Goal: Transaction & Acquisition: Purchase product/service

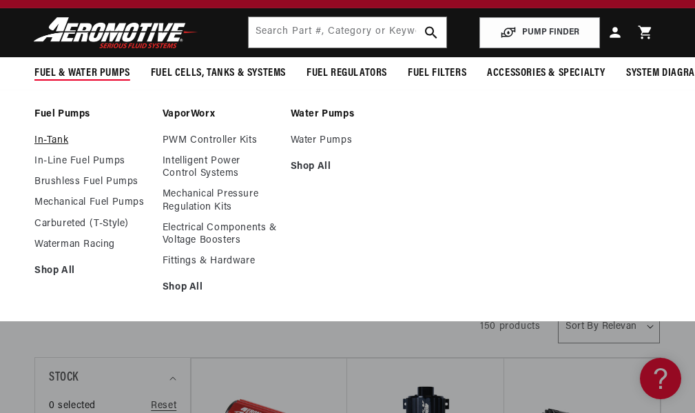
click at [48, 146] on link "In-Tank" at bounding box center [91, 140] width 114 height 12
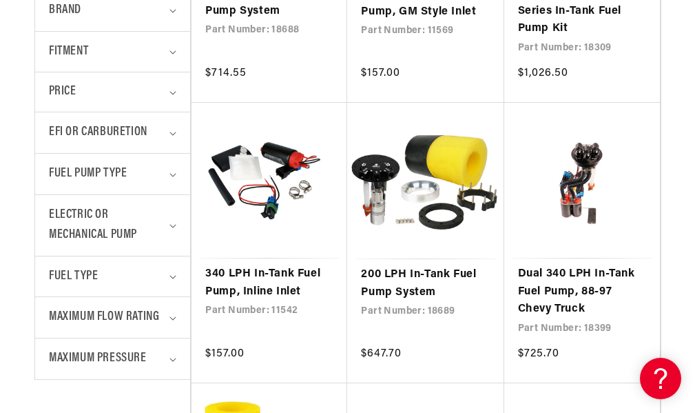
scroll to position [588, 0]
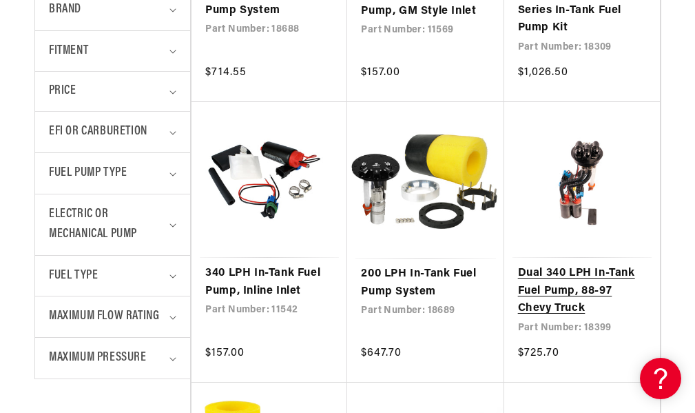
click at [555, 265] on link "Dual 340 LPH In-Tank Fuel Pump, 88-97 Chevy Truck" at bounding box center [582, 291] width 128 height 53
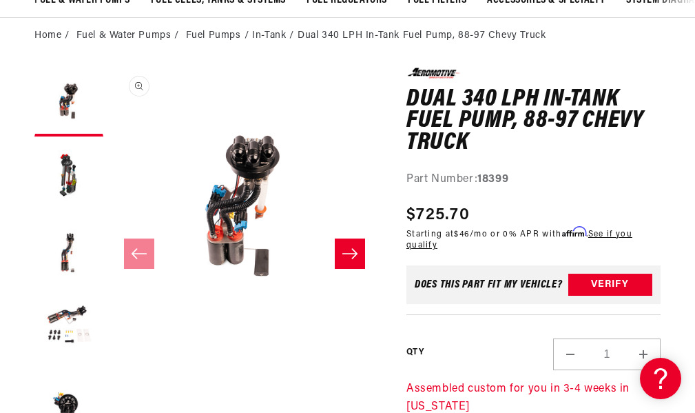
scroll to position [127, 0]
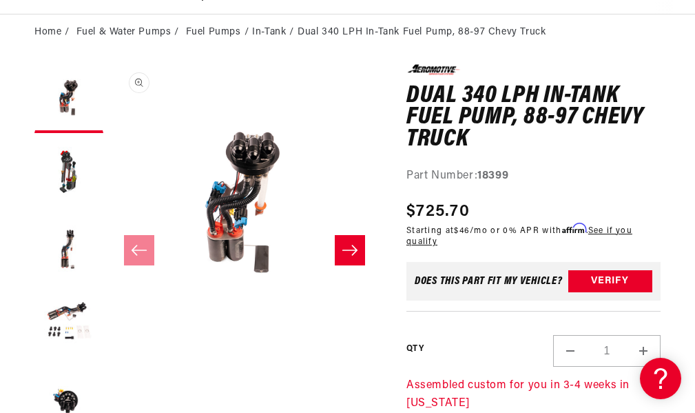
click at [110, 332] on button "Open media 1 in modal" at bounding box center [110, 332] width 0 height 0
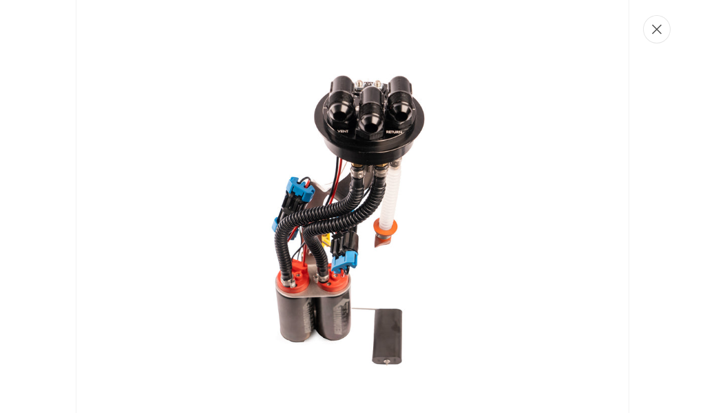
click at [661, 33] on icon "Close" at bounding box center [657, 30] width 10 height 10
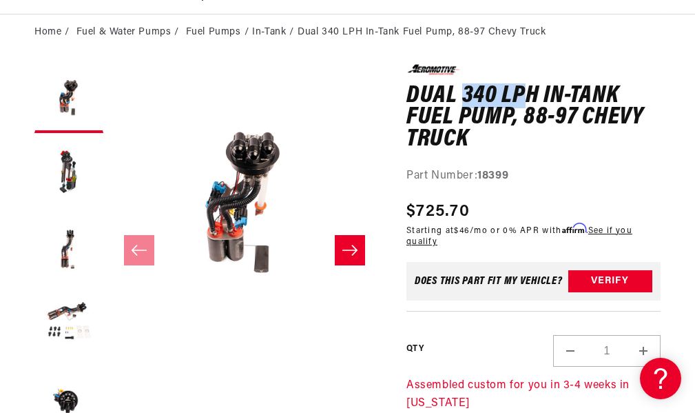
drag, startPoint x: 464, startPoint y: 103, endPoint x: 524, endPoint y: 102, distance: 60.0
click at [524, 102] on h1 "Dual 340 LPH In-Tank Fuel Pump, 88-97 Chevy Truck" at bounding box center [533, 117] width 254 height 65
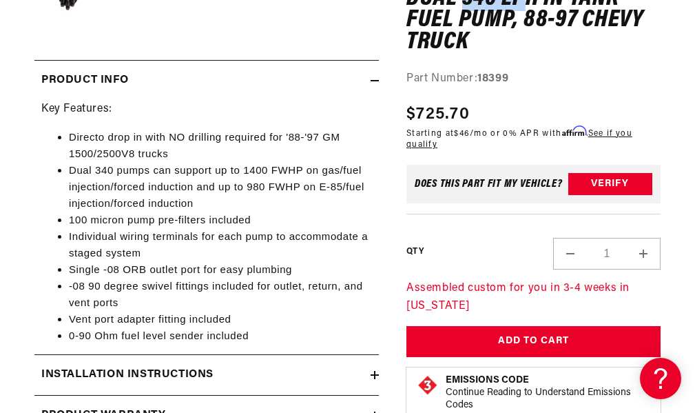
scroll to position [535, 0]
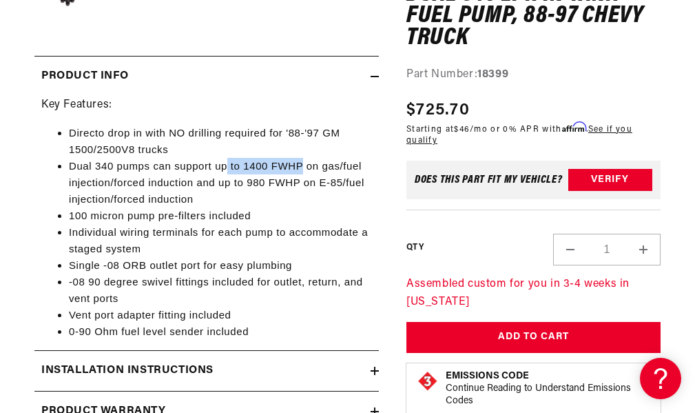
drag, startPoint x: 215, startPoint y: 170, endPoint x: 283, endPoint y: 182, distance: 69.2
click at [283, 182] on span "Dual 340 pumps can support up to 1400 FWHP on gas/fuel injection/forced inducti…" at bounding box center [217, 182] width 296 height 45
drag, startPoint x: 231, startPoint y: 193, endPoint x: 270, endPoint y: 189, distance: 39.4
click at [270, 189] on span "Dual 340 pumps can support up to 1400 FWHP on gas/fuel injection/forced inducti…" at bounding box center [217, 182] width 296 height 45
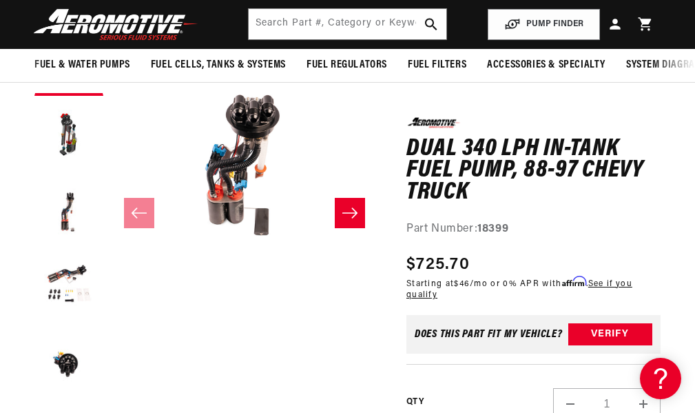
scroll to position [164, 0]
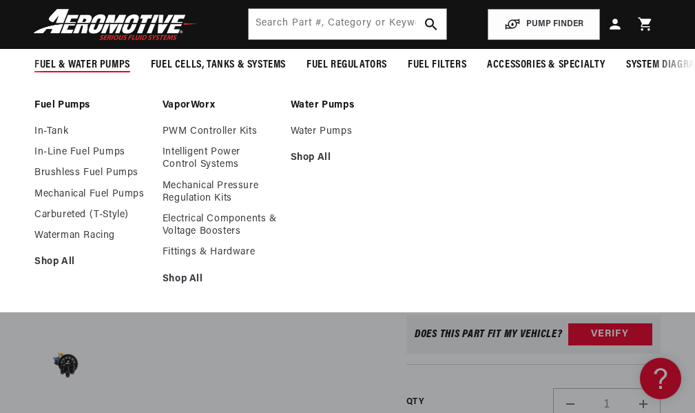
click at [101, 52] on summary "Fuel & Water Pumps" at bounding box center [82, 65] width 116 height 32
click at [85, 61] on span "Fuel & Water Pumps" at bounding box center [82, 65] width 96 height 14
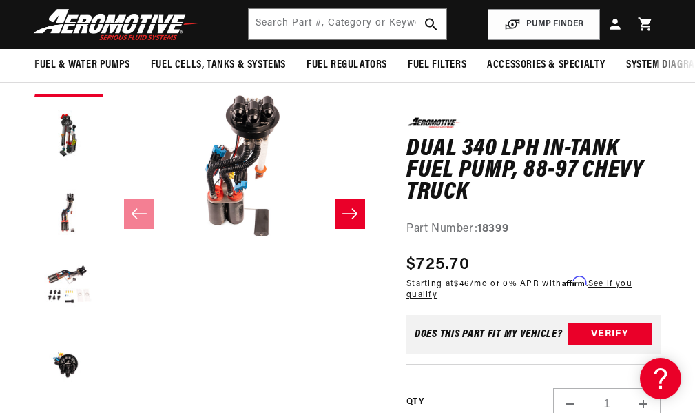
click at [99, 7] on header "Fuel & Water Pumps Back In-Tank In-Line Fuel Pumps" at bounding box center [347, 24] width 695 height 49
click at [101, 30] on img at bounding box center [116, 24] width 172 height 32
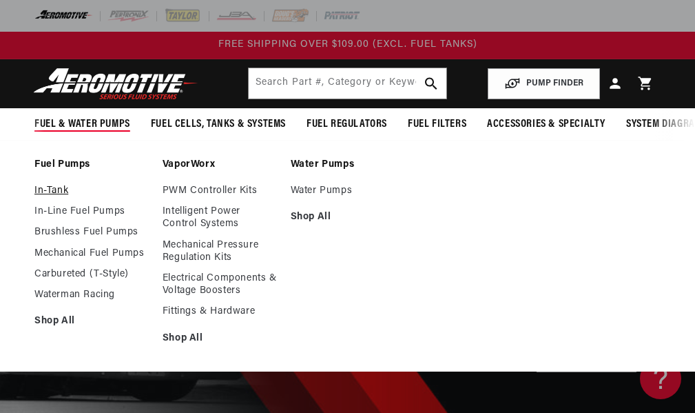
click at [61, 197] on link "In-Tank" at bounding box center [91, 191] width 114 height 12
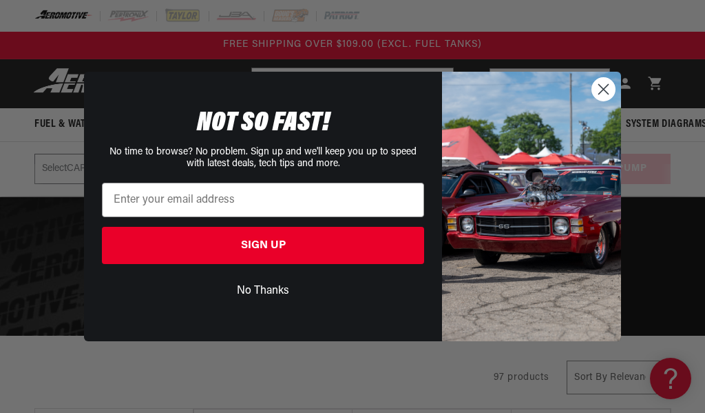
click at [601, 92] on circle "Close dialog" at bounding box center [603, 89] width 23 height 23
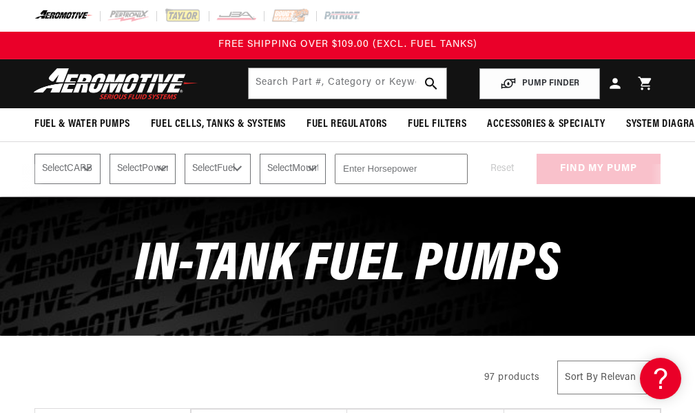
click at [107, 68] on img at bounding box center [116, 84] width 172 height 32
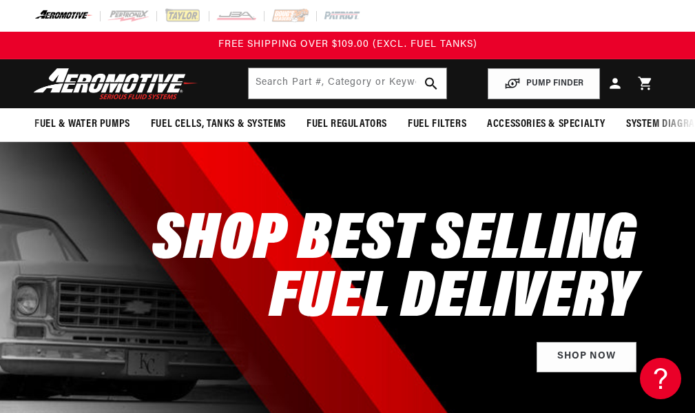
click at [112, 92] on img at bounding box center [116, 84] width 172 height 32
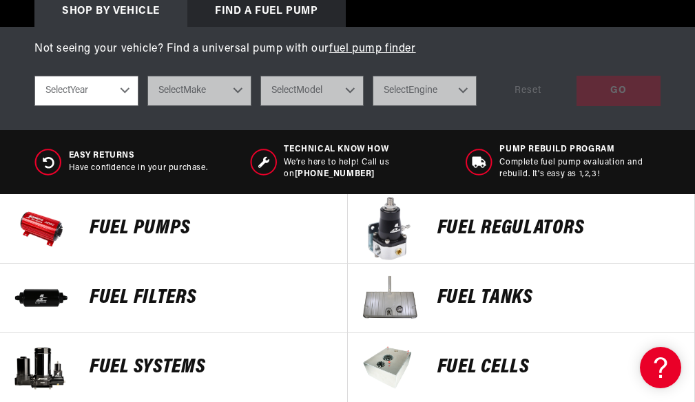
scroll to position [495, 0]
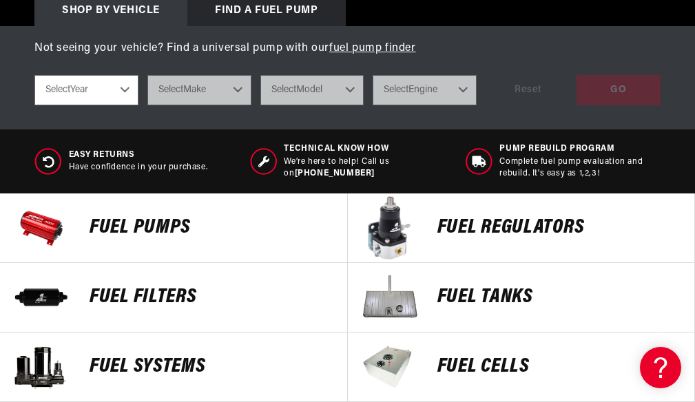
click at [146, 236] on p "Fuel Pumps" at bounding box center [212, 228] width 244 height 21
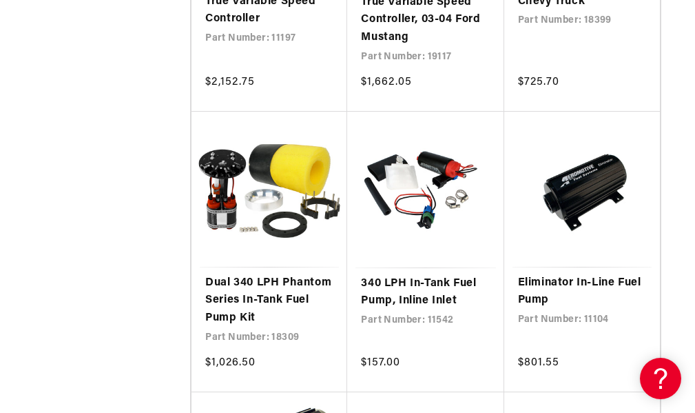
scroll to position [1195, 0]
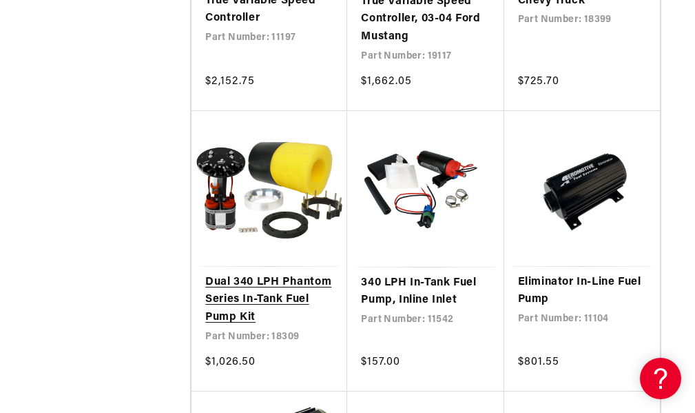
click at [207, 273] on link "Dual 340 LPH Phantom Series In-Tank Fuel Pump Kit" at bounding box center [269, 299] width 128 height 53
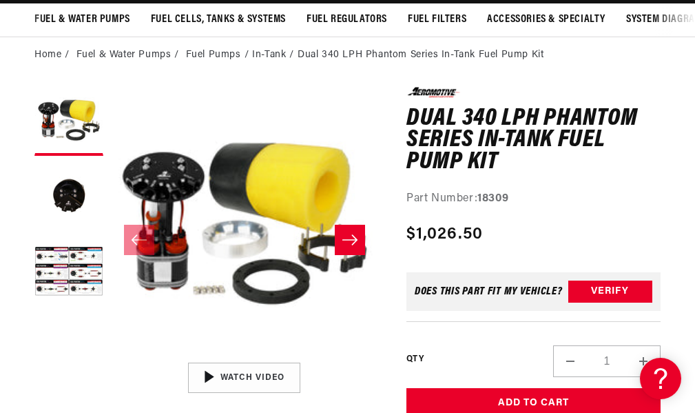
scroll to position [105, 0]
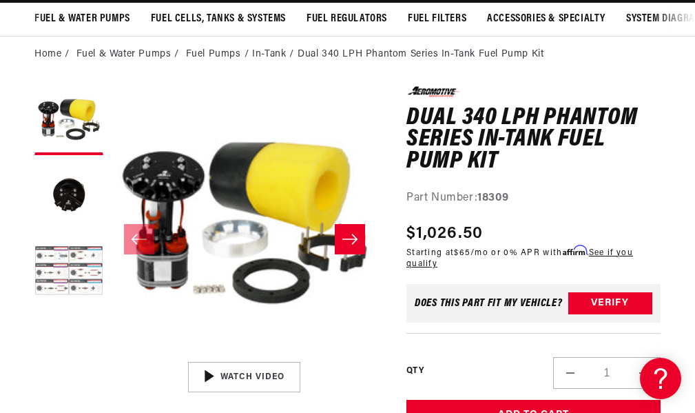
click at [72, 277] on button "Load image 3 in gallery view" at bounding box center [68, 272] width 69 height 69
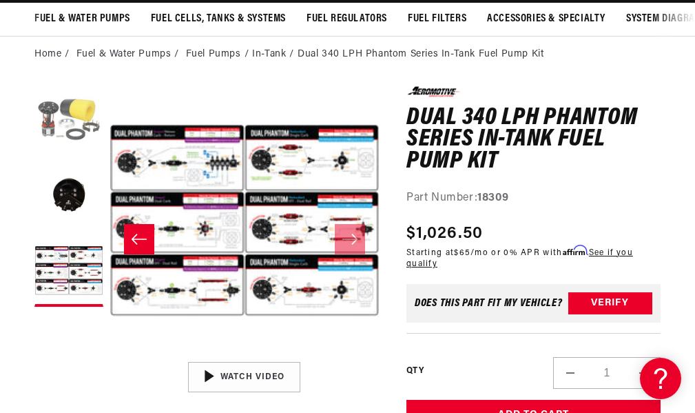
click at [76, 142] on button "Load image 1 in gallery view" at bounding box center [68, 120] width 69 height 69
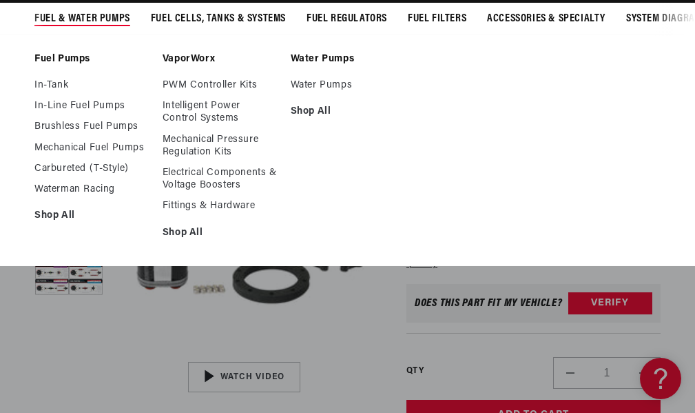
scroll to position [0, 0]
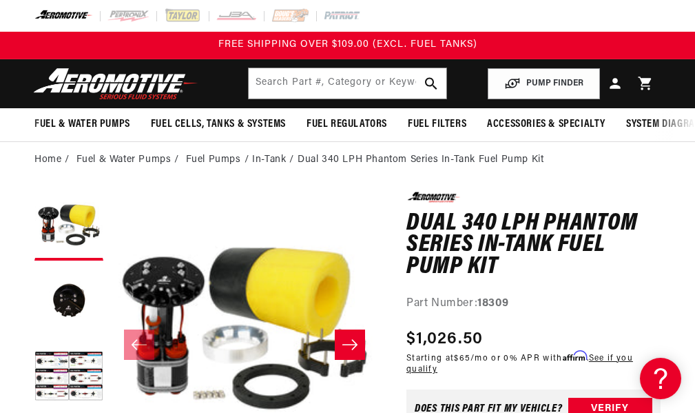
click at [114, 73] on img at bounding box center [116, 84] width 172 height 32
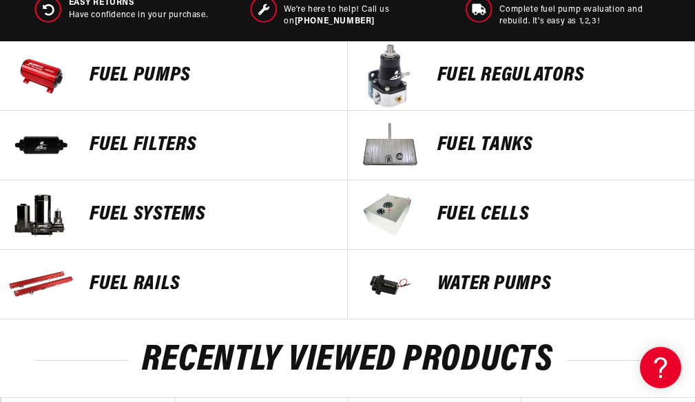
scroll to position [648, 0]
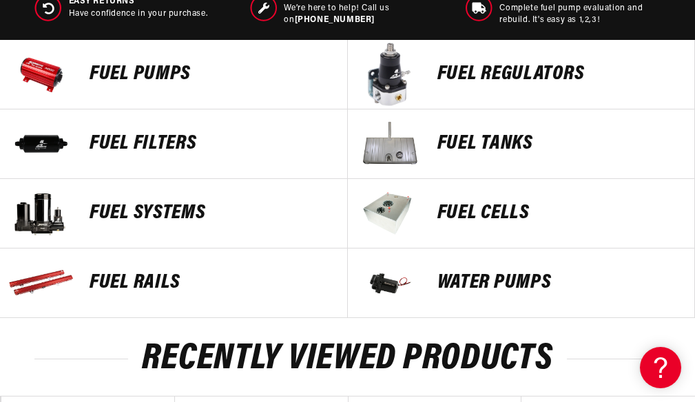
click at [388, 221] on img at bounding box center [389, 213] width 69 height 69
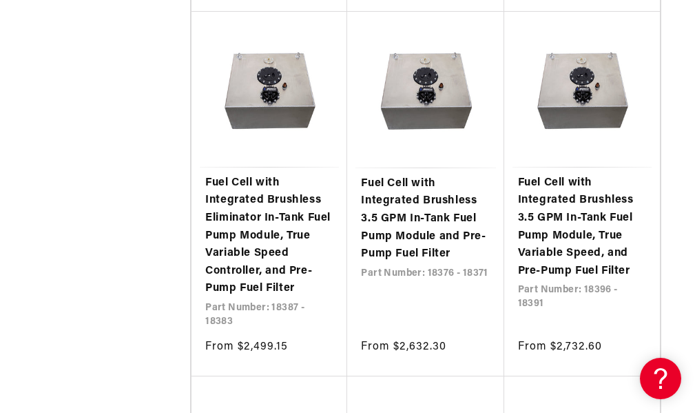
scroll to position [1097, 0]
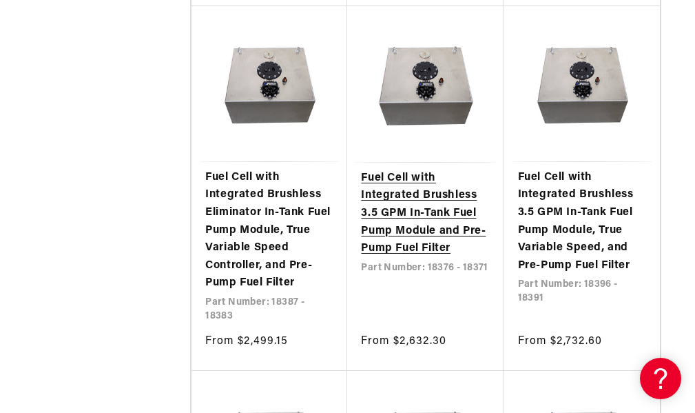
click at [439, 169] on link "Fuel Cell with Integrated Brushless 3.5 GPM In-Tank Fuel Pump Module and Pre-Pu…" at bounding box center [425, 213] width 129 height 88
